Goal: Find specific page/section: Find specific page/section

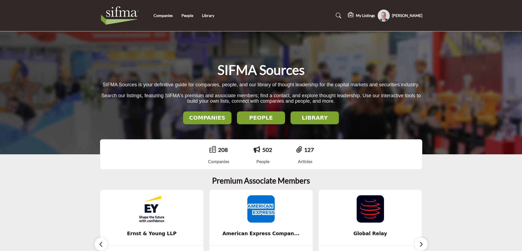
click at [313, 118] on h2 "LIBRARY" at bounding box center [314, 117] width 45 height 7
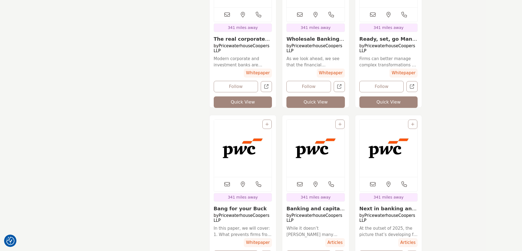
scroll to position [710, 0]
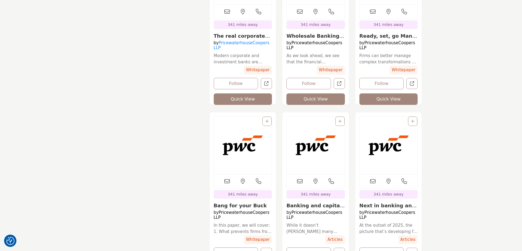
click at [250, 44] on link "PricewaterhouseCoopers LLP" at bounding box center [242, 45] width 56 height 10
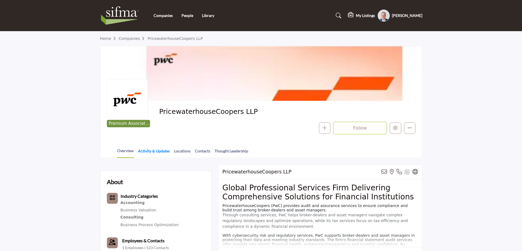
click at [157, 152] on link "Activity & Updates" at bounding box center [154, 153] width 32 height 10
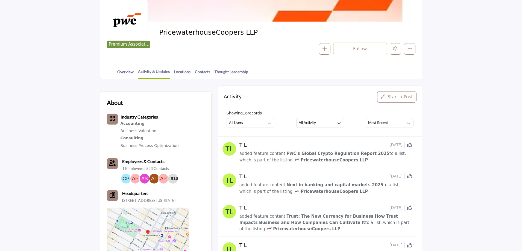
scroll to position [82, 0]
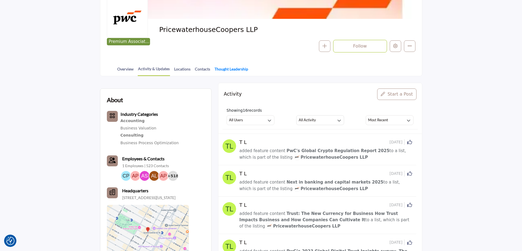
click at [226, 69] on link "Thought Leadership" at bounding box center [231, 71] width 34 height 10
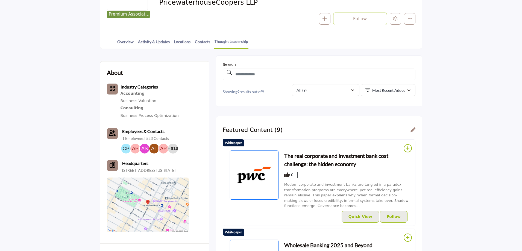
scroll to position [109, 0]
click at [353, 90] on icon "button" at bounding box center [352, 91] width 3 height 4
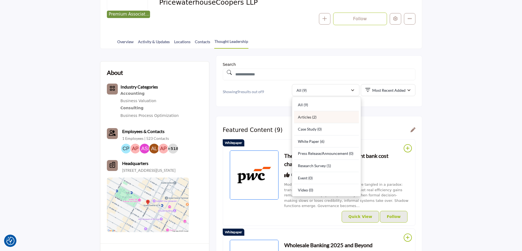
click at [316, 116] on div "Articles (2)" at bounding box center [326, 117] width 65 height 12
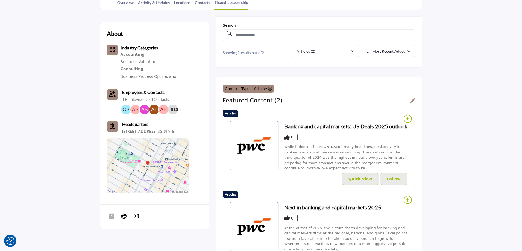
scroll to position [137, 0]
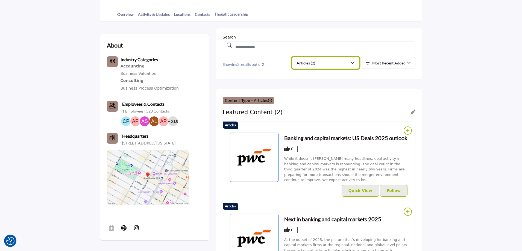
click at [334, 61] on div "Articles (2)" at bounding box center [323, 63] width 54 height 7
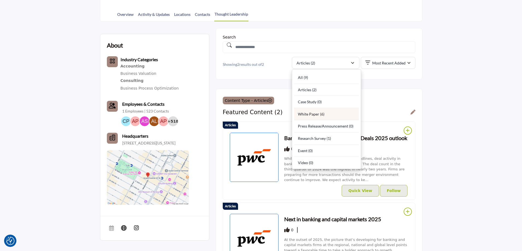
click at [319, 114] on div "White Paper (6)" at bounding box center [326, 114] width 65 height 12
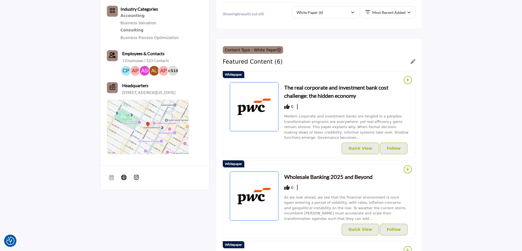
scroll to position [164, 0]
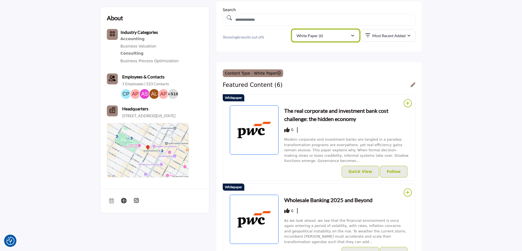
click at [316, 34] on p "White Paper (6)" at bounding box center [309, 35] width 26 height 5
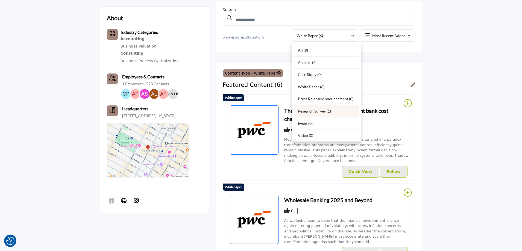
click at [310, 109] on div "Research Survey (1)" at bounding box center [326, 111] width 65 height 12
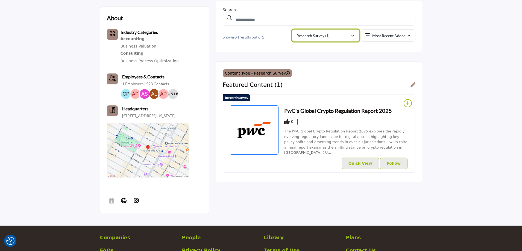
click at [333, 37] on div "Research Survey (1)" at bounding box center [323, 35] width 54 height 7
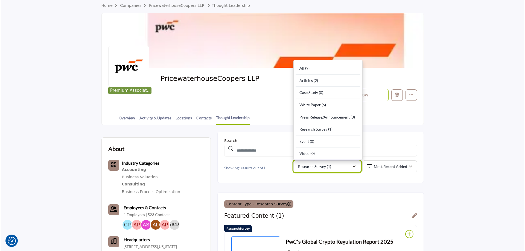
scroll to position [27, 0]
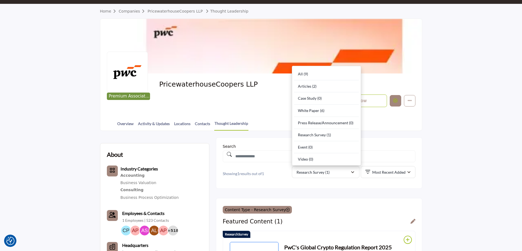
click at [397, 102] on icon "Edit company" at bounding box center [395, 100] width 4 height 4
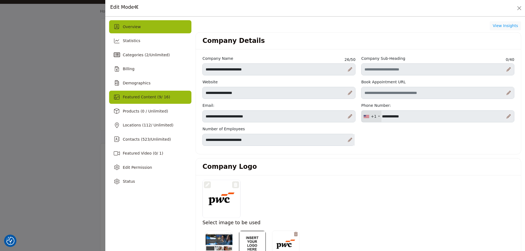
click at [144, 99] on span "Featured Content ( 9 / 16)" at bounding box center [146, 97] width 47 height 4
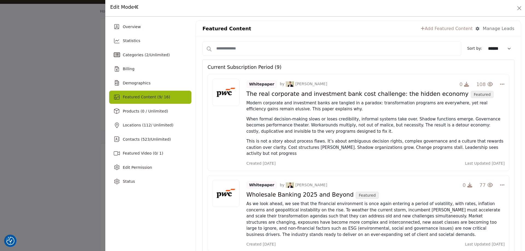
click at [452, 29] on link "Add Featured Content" at bounding box center [446, 28] width 52 height 7
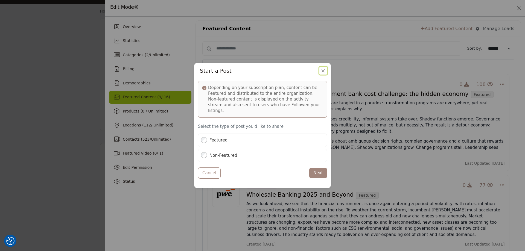
click at [322, 73] on button "Close" at bounding box center [323, 71] width 8 height 8
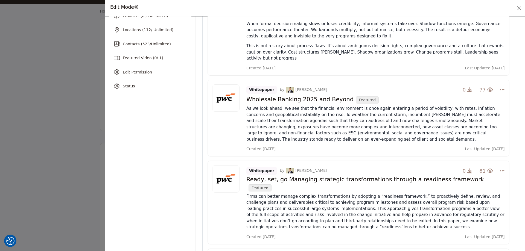
scroll to position [109, 0]
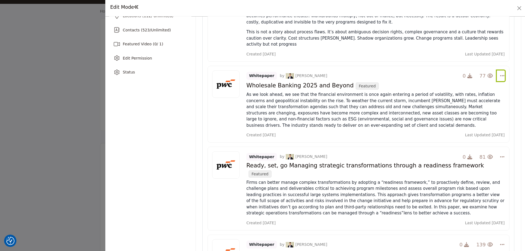
click at [500, 73] on icon "Select Dropdown Options" at bounding box center [502, 75] width 4 height 5
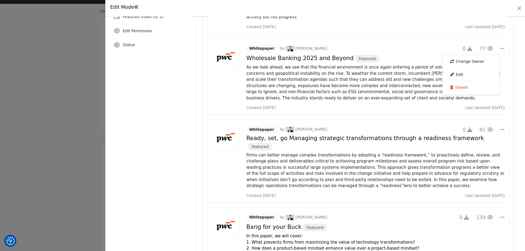
click at [331, 105] on div "Created [DATE] Last Updated [DATE]" at bounding box center [375, 108] width 258 height 6
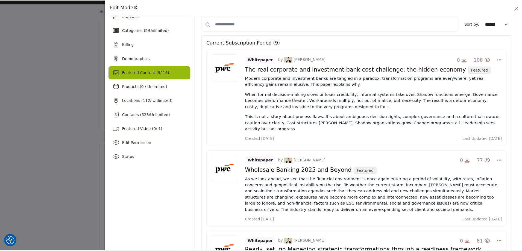
scroll to position [0, 0]
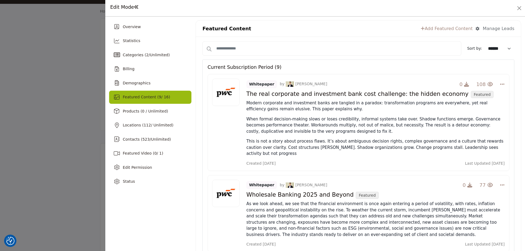
click at [72, 84] on div at bounding box center [262, 125] width 525 height 251
